Goal: Go to known website: Access a specific website the user already knows

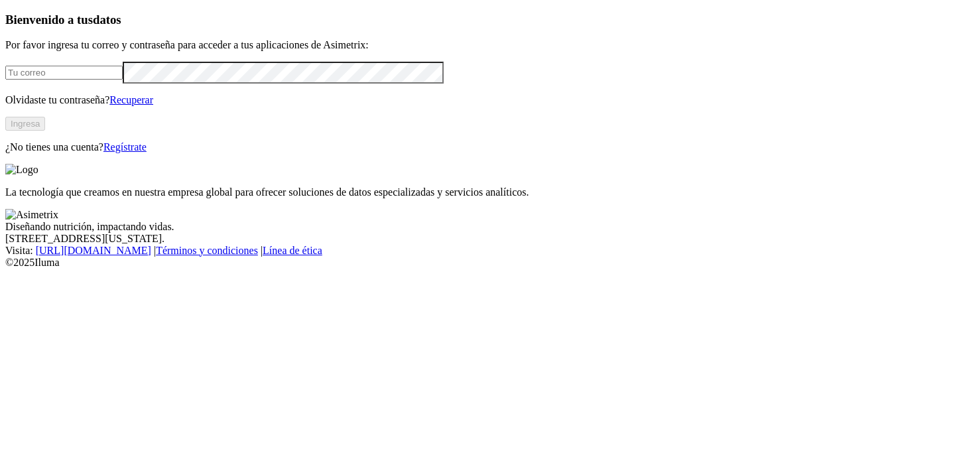
type input "natali.lora@premexcorp.com"
click at [45, 131] on button "Ingresa" at bounding box center [25, 124] width 40 height 14
